Goal: Check status: Check status

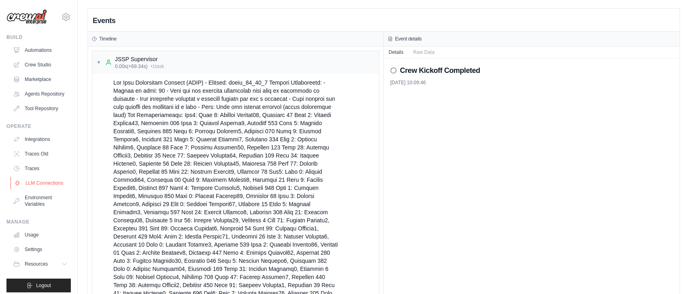
click at [38, 184] on link "LLM Connections" at bounding box center [41, 182] width 61 height 13
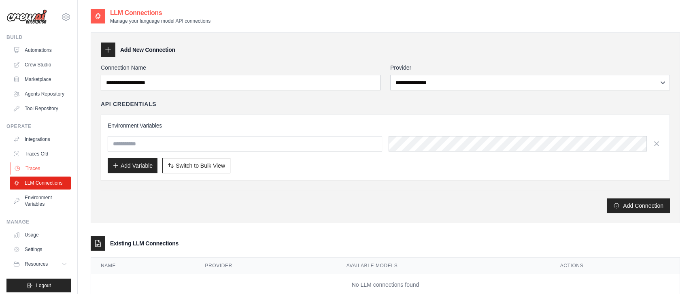
click at [36, 170] on link "Traces" at bounding box center [41, 168] width 61 height 13
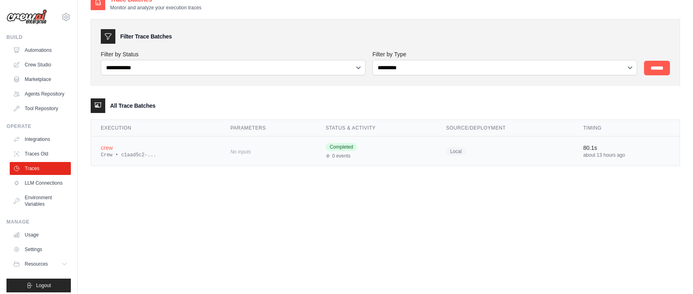
scroll to position [16, 0]
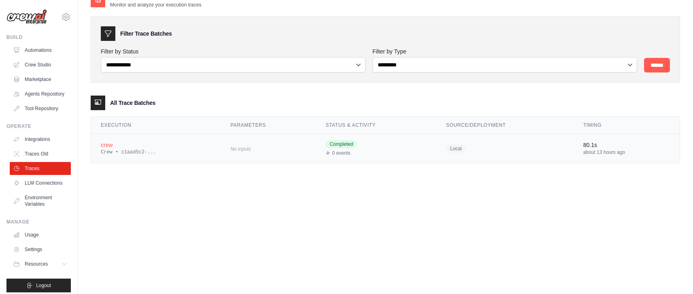
click at [117, 148] on div "crew" at bounding box center [156, 145] width 110 height 8
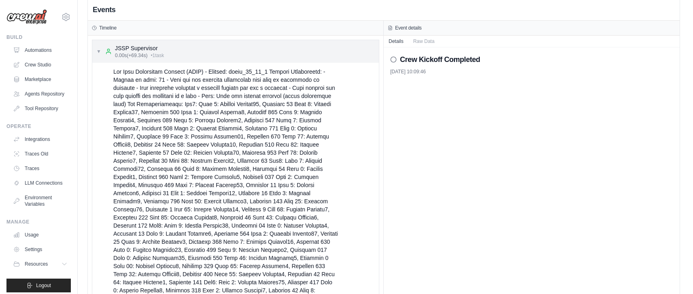
click at [99, 52] on span "▼" at bounding box center [98, 51] width 5 height 6
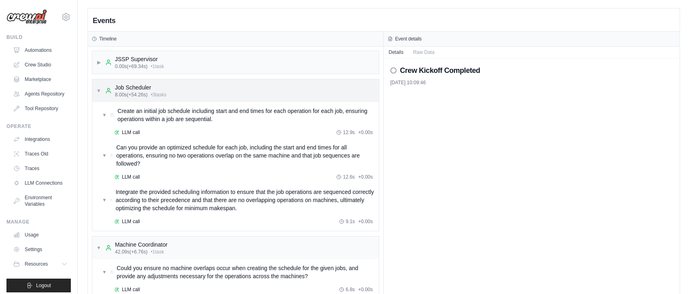
click at [97, 87] on div "▼ Job Scheduler 8.00s (+54.26s) • 3 task s" at bounding box center [131, 90] width 70 height 15
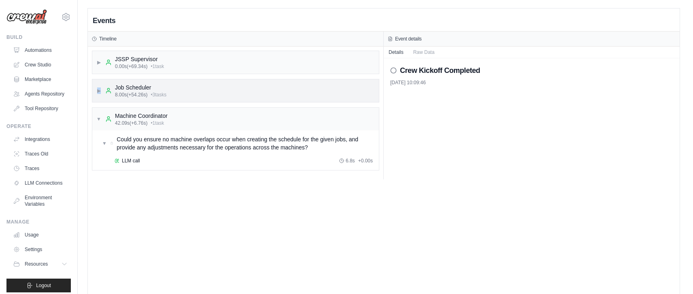
click at [97, 87] on div "▶ Job Scheduler 8.00s (+54.26s) • 3 task s" at bounding box center [131, 90] width 70 height 15
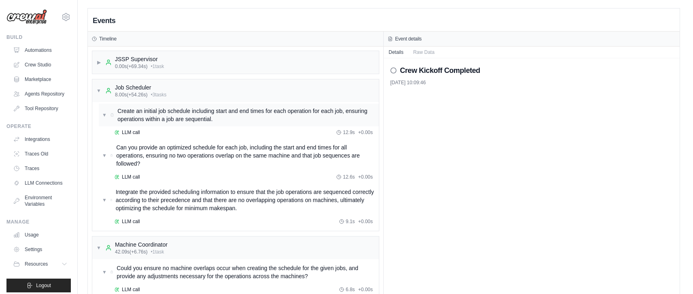
click at [102, 112] on span "▼" at bounding box center [104, 115] width 5 height 6
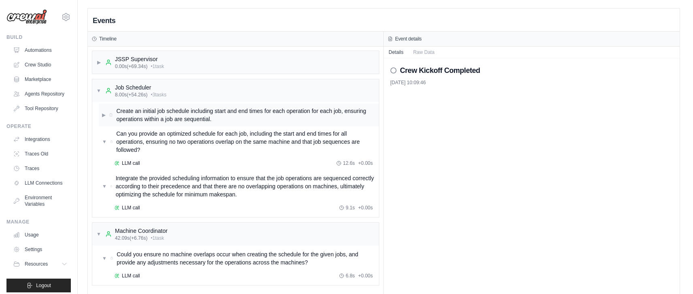
click at [102, 112] on span "▶" at bounding box center [104, 115] width 4 height 6
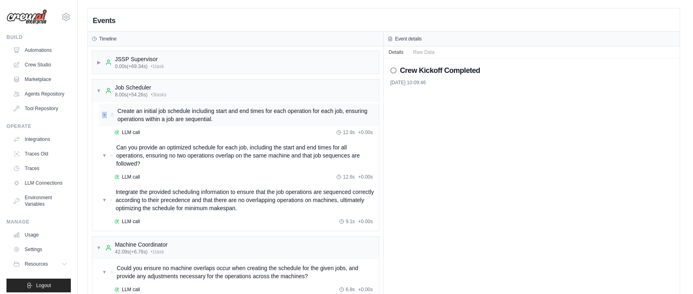
click at [102, 112] on span "▼" at bounding box center [104, 115] width 5 height 6
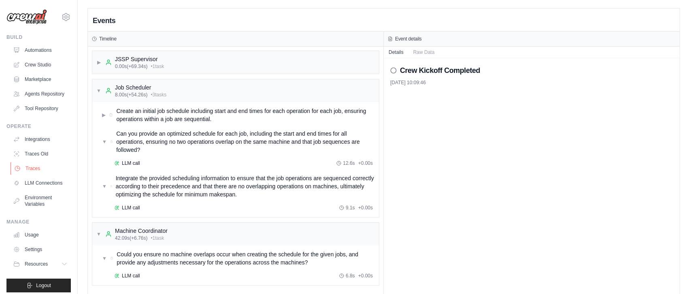
click at [34, 168] on link "Traces" at bounding box center [41, 168] width 61 height 13
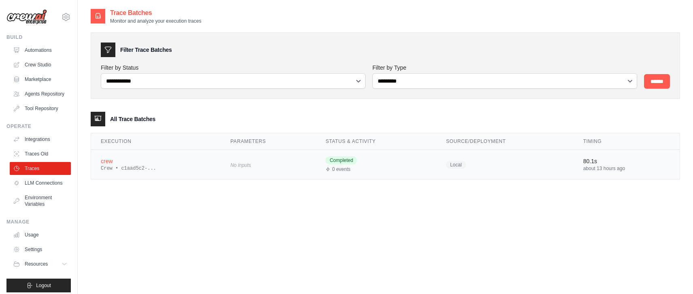
click at [109, 163] on div "crew" at bounding box center [156, 161] width 110 height 8
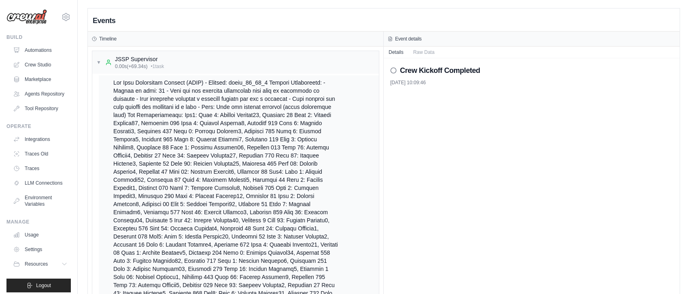
scroll to position [25, 0]
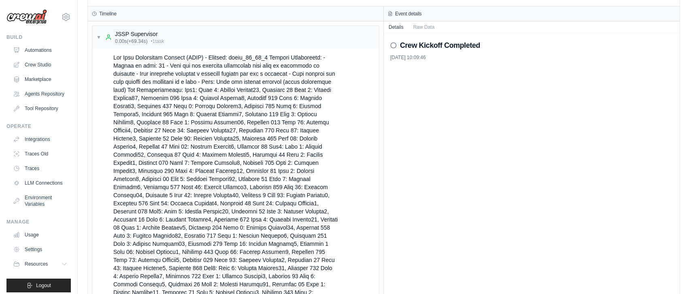
click at [396, 45] on div "Crew Kickoff Completed" at bounding box center [531, 45] width 283 height 11
click at [393, 45] on icon at bounding box center [393, 45] width 6 height 6
click at [426, 26] on button "Raw Data" at bounding box center [423, 26] width 31 height 11
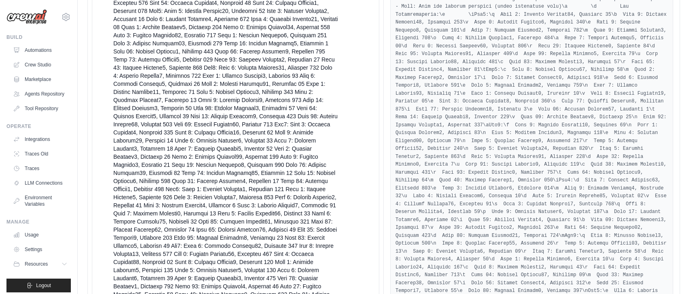
scroll to position [0, 0]
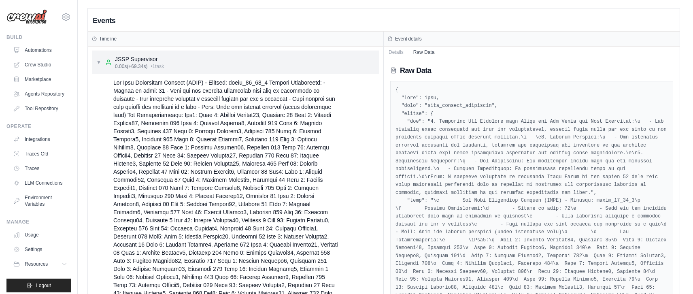
click at [97, 59] on span "▼" at bounding box center [98, 62] width 5 height 6
